Goal: Task Accomplishment & Management: Complete application form

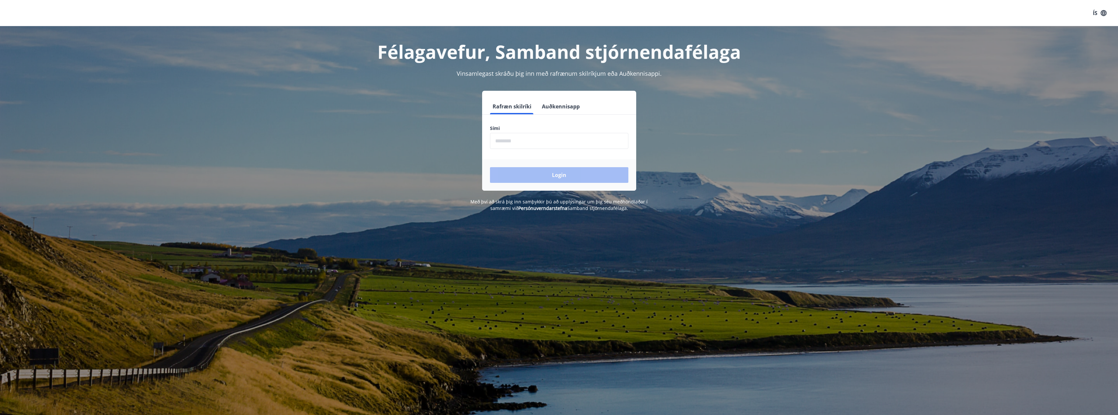
click at [576, 137] on input "phone" at bounding box center [559, 141] width 138 height 16
type input "********"
click at [490, 167] on button "Login" at bounding box center [559, 175] width 138 height 16
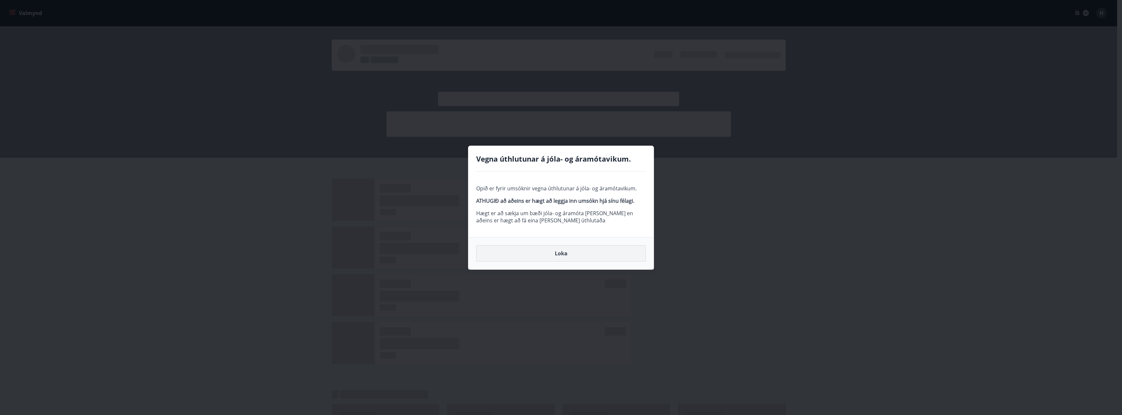
click at [566, 251] on button "Loka" at bounding box center [561, 253] width 170 height 16
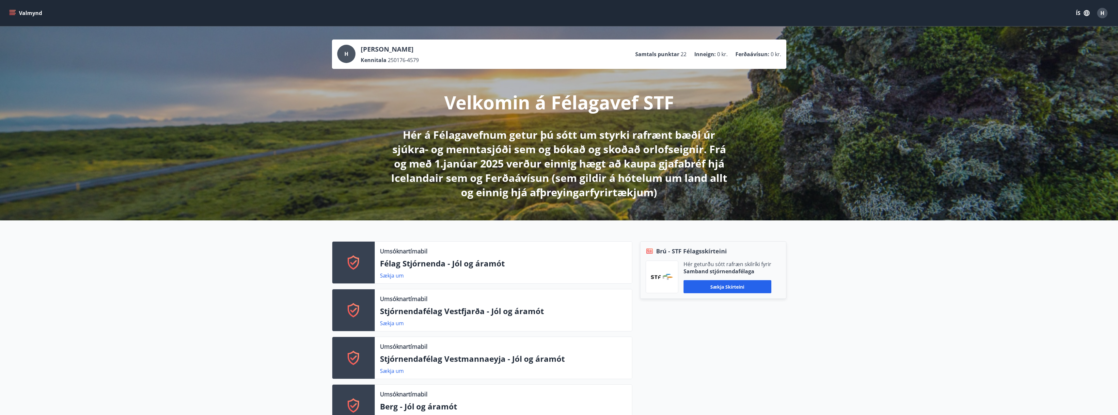
click at [32, 9] on button "Valmynd" at bounding box center [26, 13] width 37 height 12
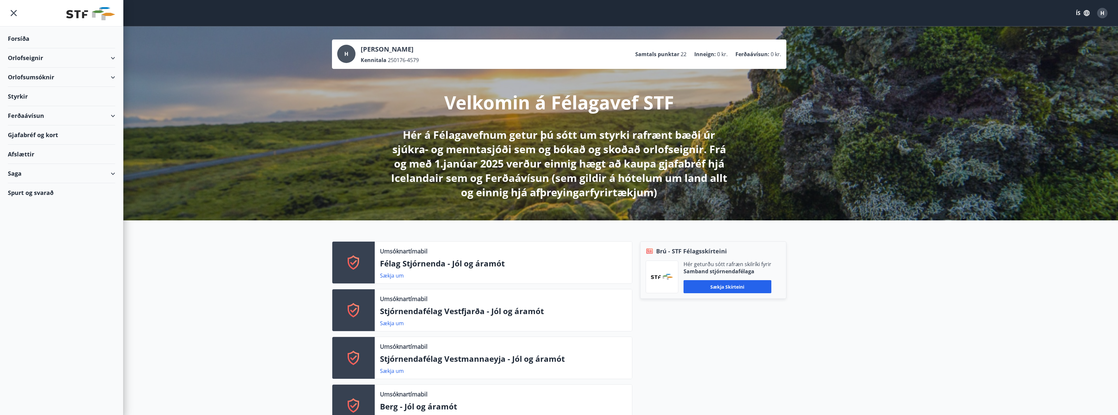
click at [52, 96] on div "Styrkir" at bounding box center [61, 96] width 107 height 19
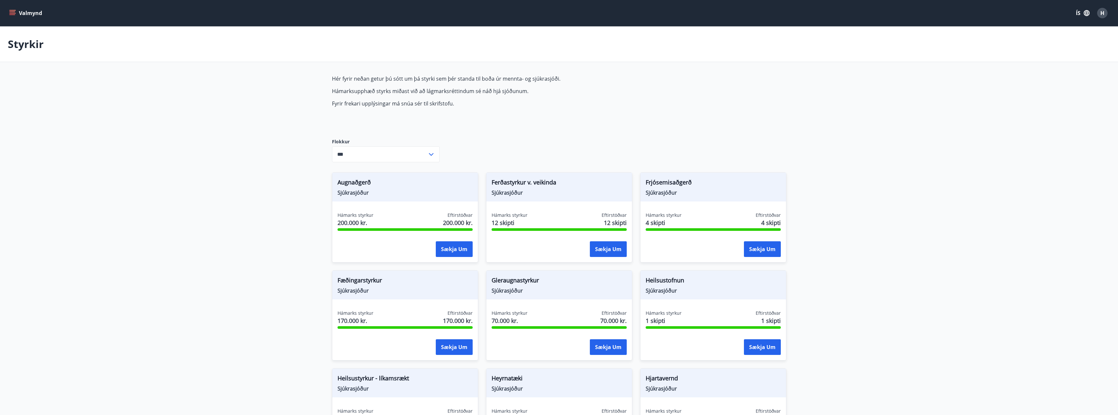
type input "***"
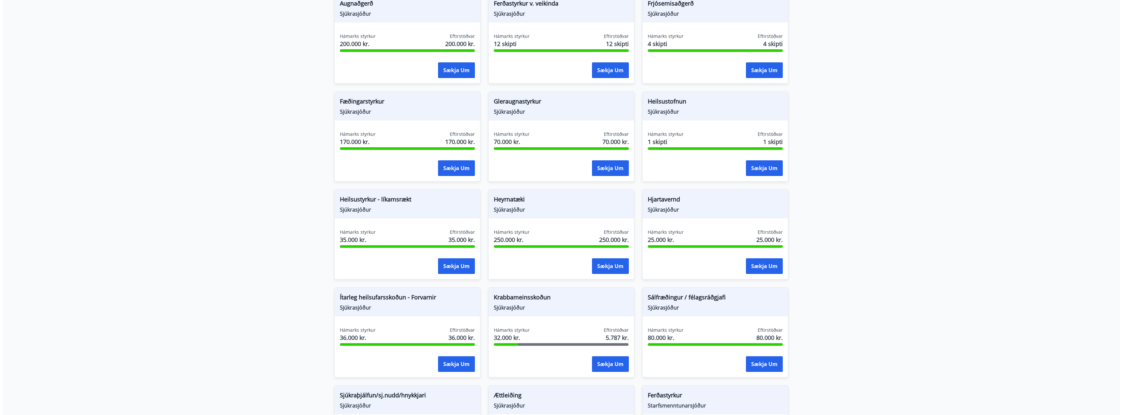
scroll to position [228, 0]
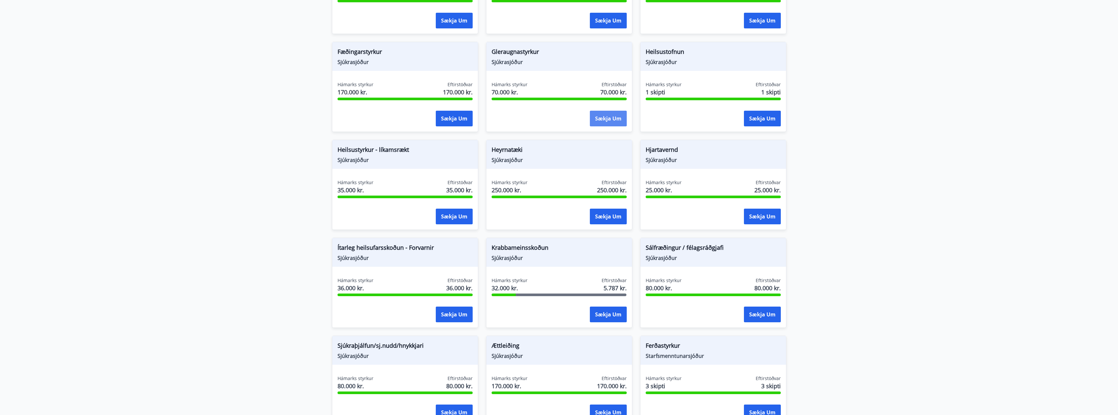
click at [605, 119] on button "Sækja um" at bounding box center [608, 119] width 37 height 16
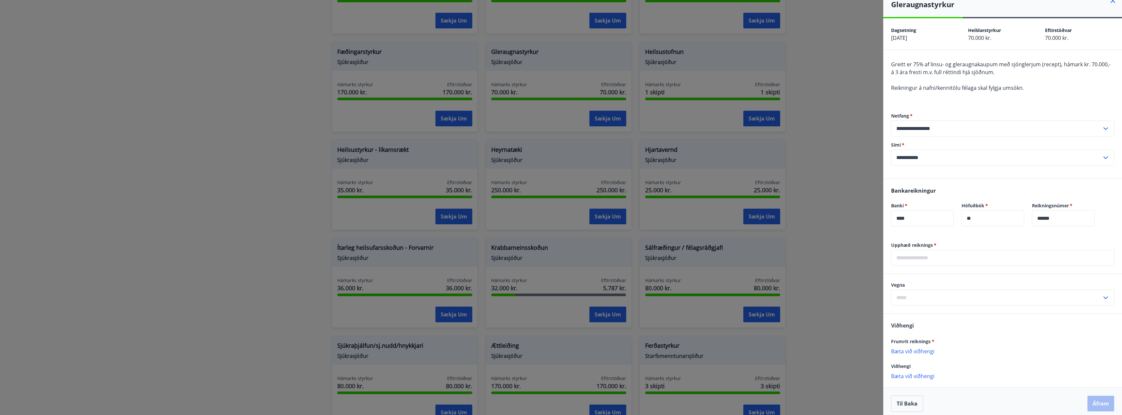
scroll to position [13, 0]
click at [1022, 287] on input "text" at bounding box center [996, 293] width 211 height 16
click at [923, 305] on li "Gleraugu" at bounding box center [1003, 307] width 223 height 12
type input "********"
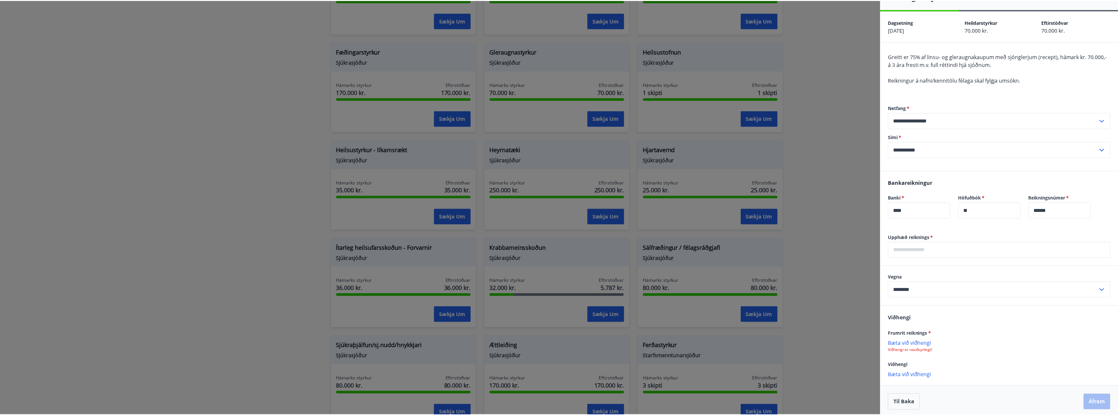
scroll to position [20, 0]
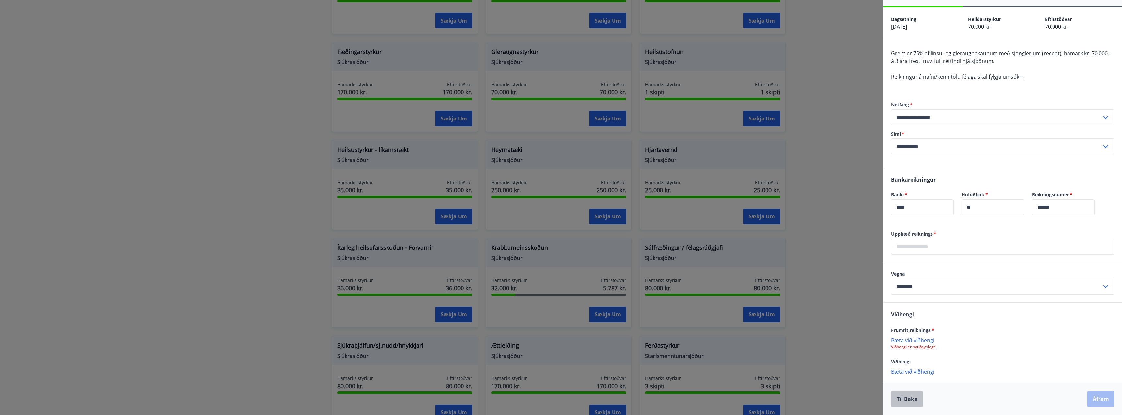
drag, startPoint x: 917, startPoint y: 396, endPoint x: 941, endPoint y: 392, distance: 24.2
click at [917, 396] on button "Til baka" at bounding box center [907, 399] width 32 height 16
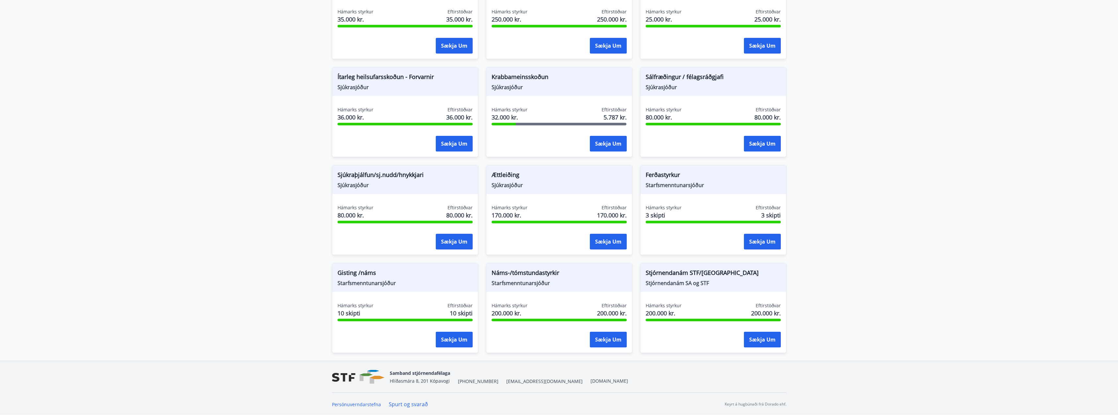
scroll to position [400, 0]
click at [614, 337] on button "Sækja um" at bounding box center [608, 339] width 37 height 16
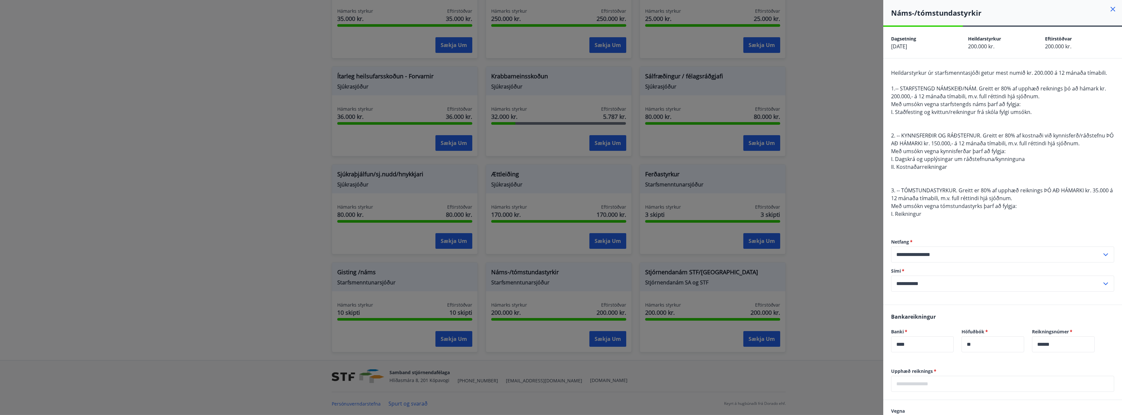
click at [1111, 9] on icon at bounding box center [1113, 9] width 5 height 5
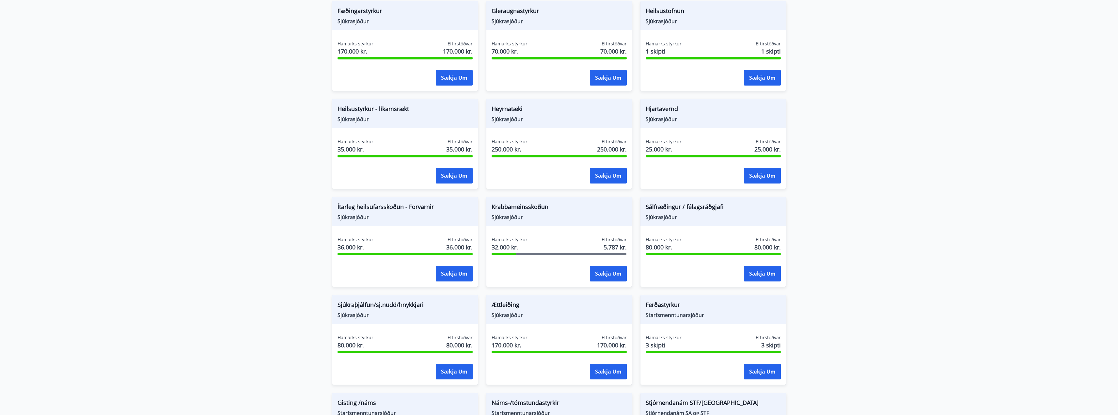
scroll to position [0, 0]
